Goal: Transaction & Acquisition: Download file/media

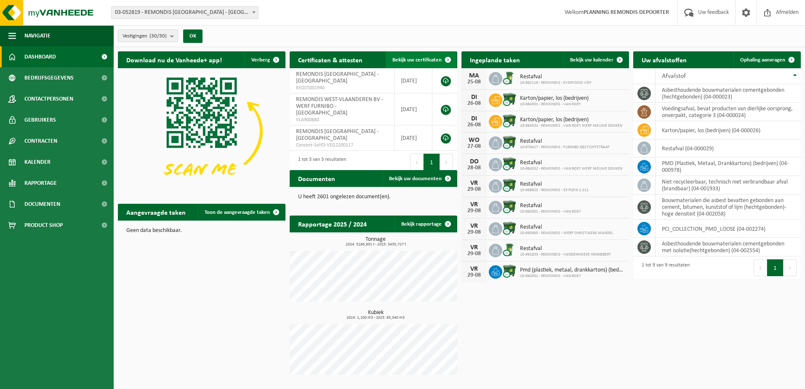
click at [449, 53] on span at bounding box center [448, 59] width 17 height 17
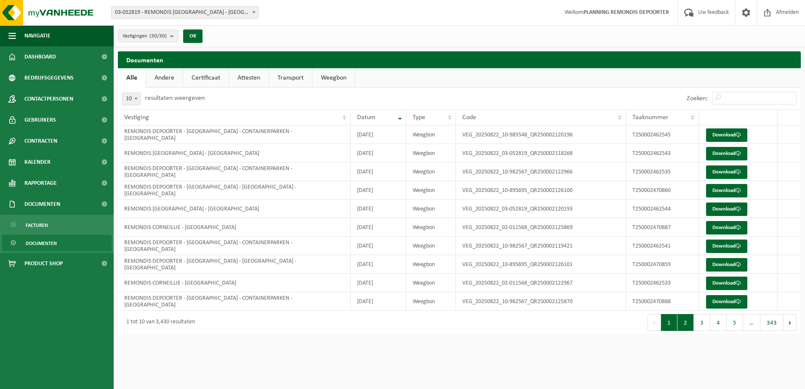
click at [688, 321] on button "2" at bounding box center [686, 322] width 16 height 17
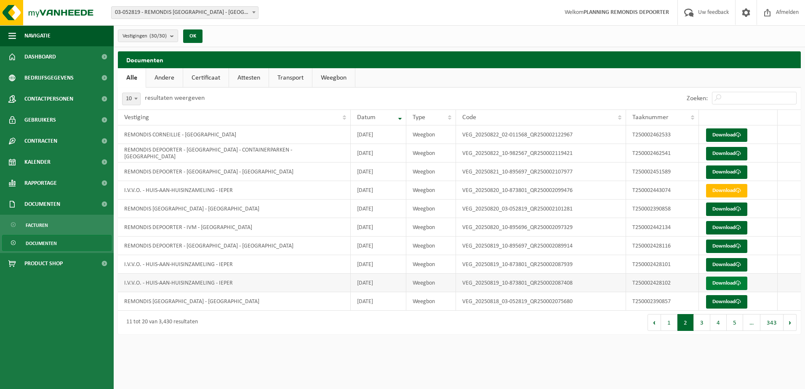
click at [711, 284] on link "Download" at bounding box center [726, 283] width 41 height 13
click at [723, 264] on link "Download" at bounding box center [726, 264] width 41 height 13
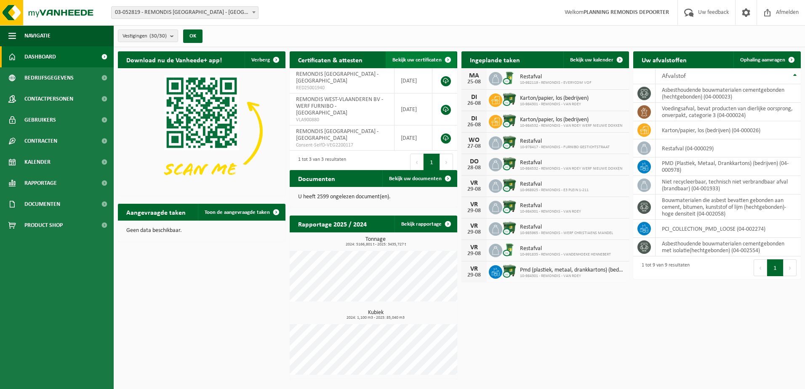
click at [436, 56] on link "Bekijk uw certificaten" at bounding box center [421, 59] width 71 height 17
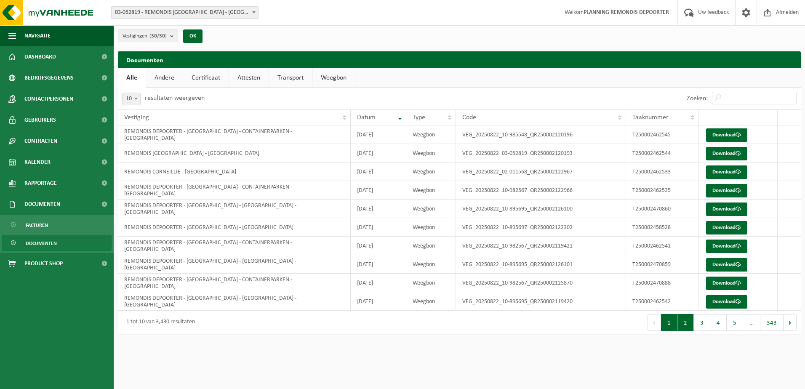
click at [689, 318] on button "2" at bounding box center [686, 322] width 16 height 17
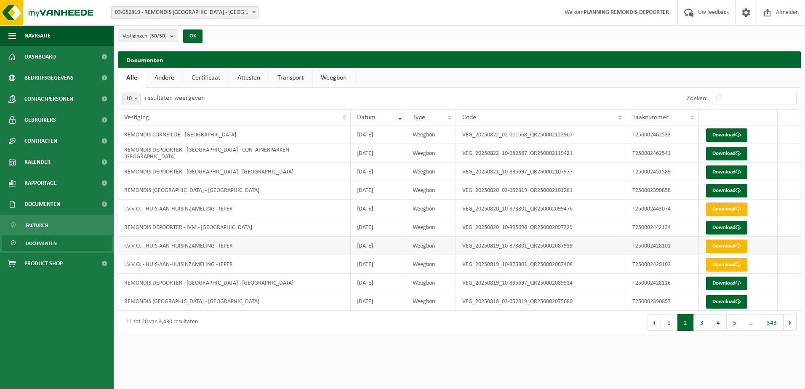
click at [726, 242] on link "Download" at bounding box center [726, 246] width 41 height 13
